Goal: Task Accomplishment & Management: Manage account settings

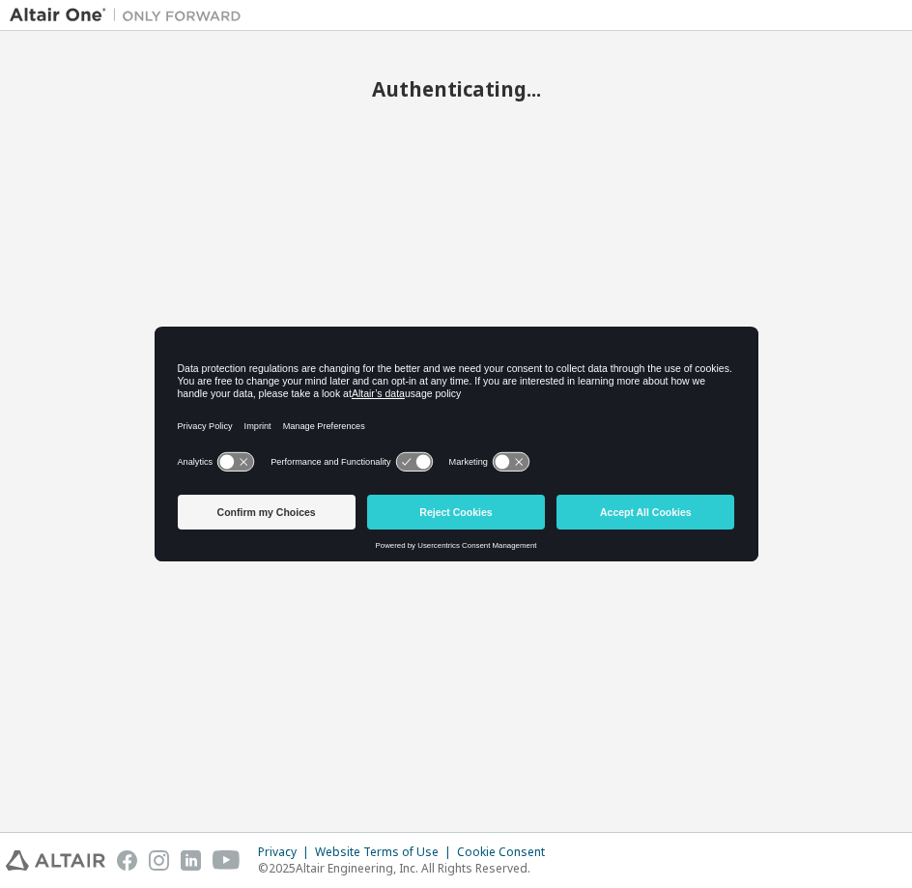
click at [644, 521] on button "Accept All Cookies" at bounding box center [645, 512] width 178 height 35
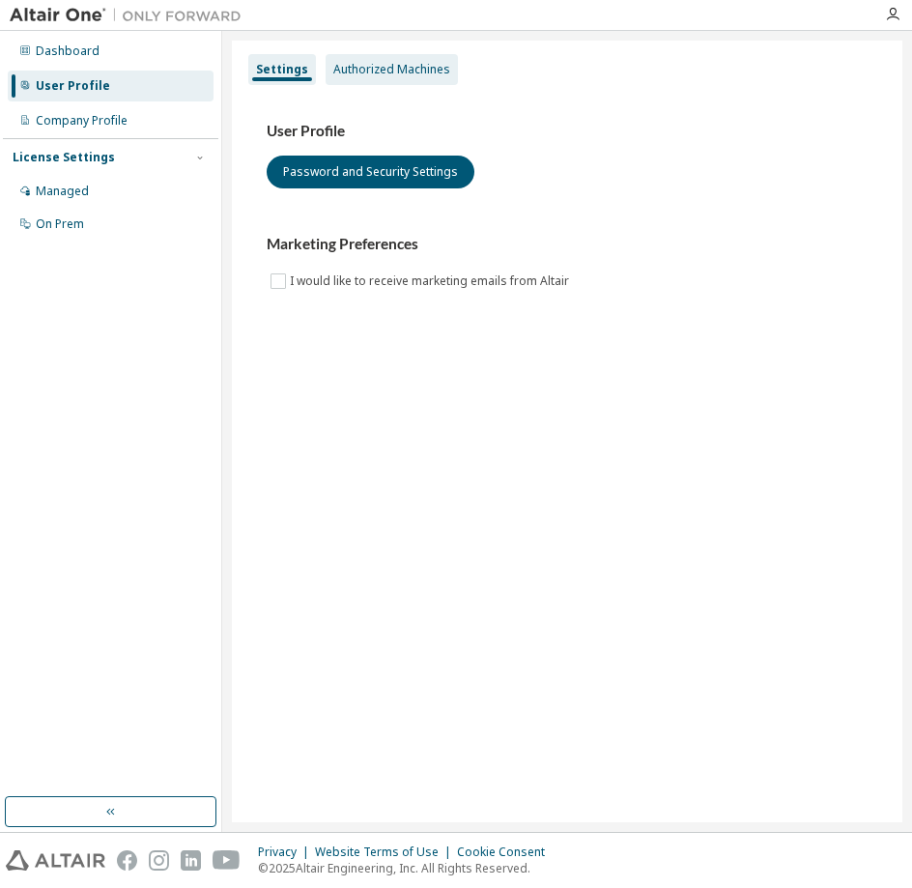
click at [333, 68] on div "Authorized Machines" at bounding box center [391, 69] width 117 height 15
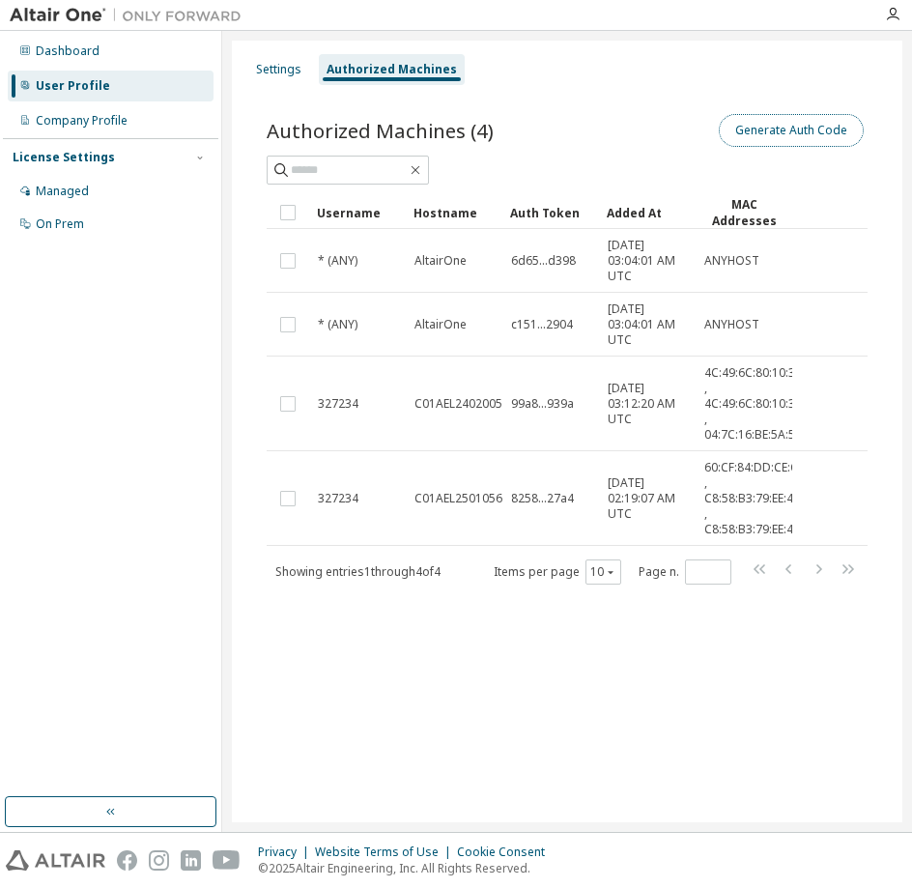
click at [763, 122] on button "Generate Auth Code" at bounding box center [791, 130] width 145 height 33
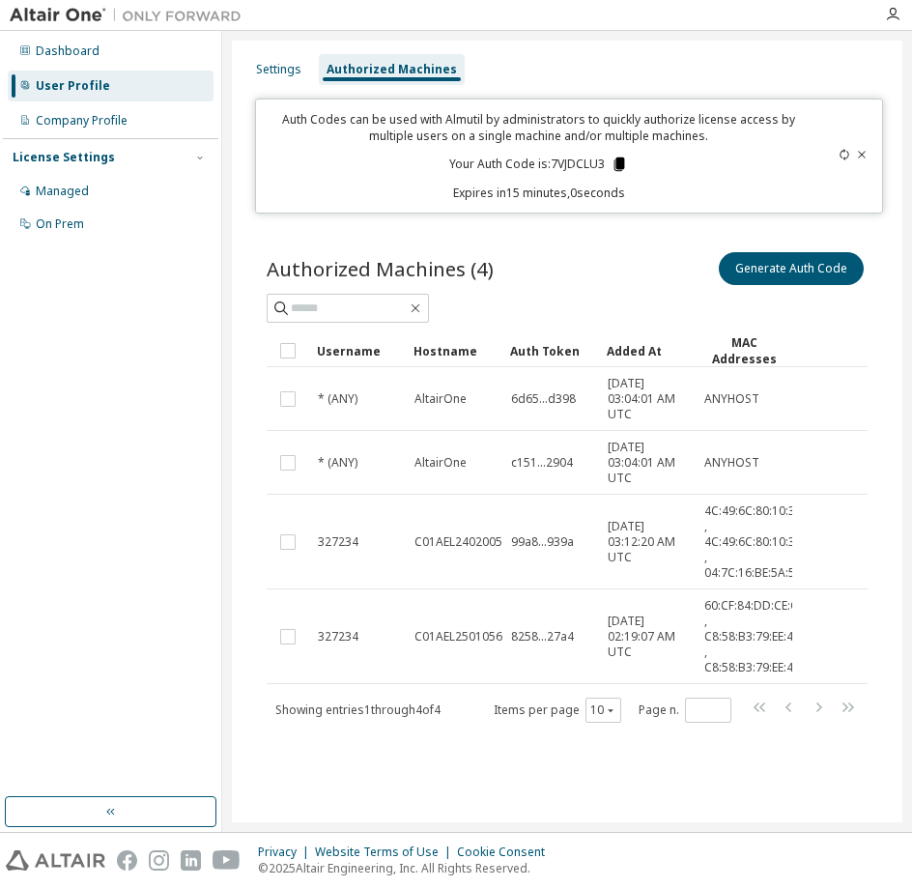
click at [615, 158] on icon at bounding box center [618, 164] width 17 height 17
